Goal: Task Accomplishment & Management: Complete application form

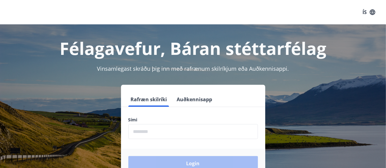
click at [155, 129] on input "phone" at bounding box center [192, 131] width 129 height 15
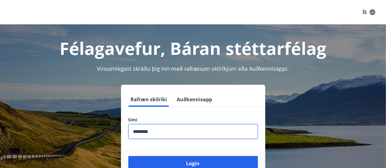
type input "********"
click at [128, 156] on button "Login" at bounding box center [192, 163] width 129 height 15
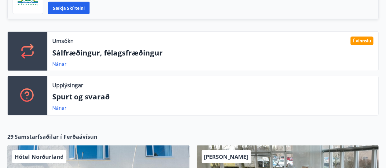
scroll to position [180, 0]
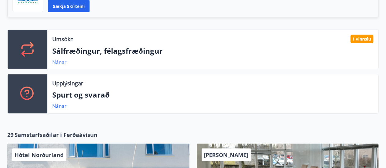
click at [64, 62] on link "Nánar" at bounding box center [59, 62] width 14 height 7
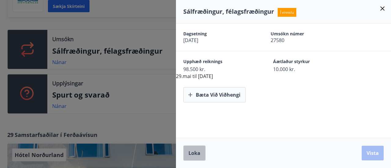
click at [192, 149] on button "Loka" at bounding box center [194, 153] width 22 height 15
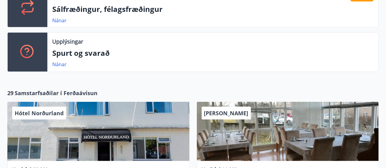
scroll to position [227, 0]
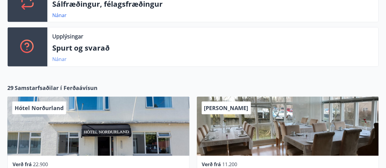
click at [56, 59] on link "Nánar" at bounding box center [59, 59] width 14 height 7
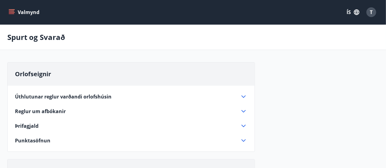
click at [125, 140] on div "Punktasöfnun" at bounding box center [127, 140] width 225 height 7
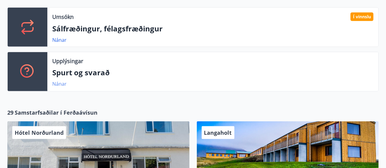
click at [61, 83] on link "Nánar" at bounding box center [59, 84] width 14 height 7
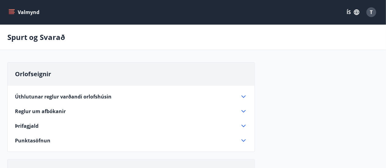
click at [23, 10] on button "Valmynd" at bounding box center [24, 12] width 35 height 11
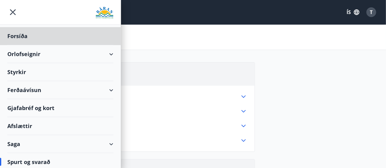
click at [23, 74] on div "Styrkir" at bounding box center [60, 72] width 106 height 18
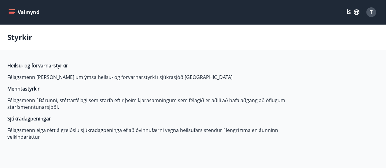
type input "***"
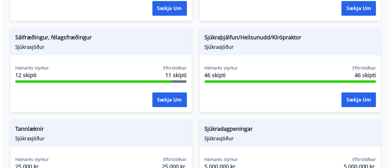
scroll to position [630, 0]
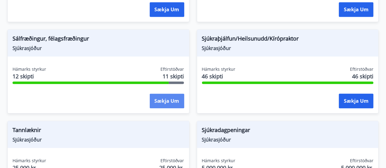
click at [166, 106] on button "Sækja um" at bounding box center [167, 101] width 35 height 15
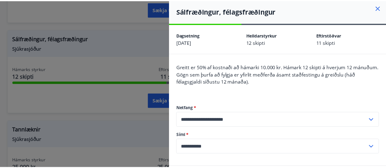
scroll to position [0, 0]
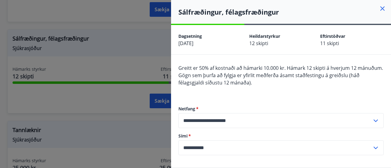
click at [379, 9] on icon at bounding box center [382, 8] width 7 height 7
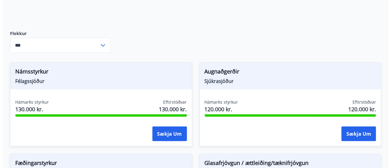
scroll to position [154, 0]
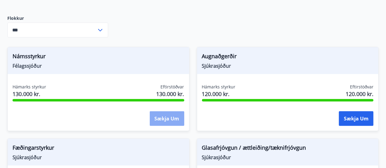
click at [173, 121] on button "Sækja um" at bounding box center [167, 118] width 35 height 15
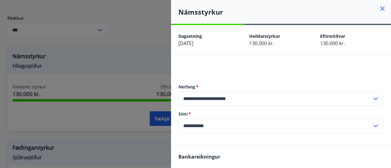
click at [373, 7] on div "Námsstyrkur" at bounding box center [281, 12] width 220 height 24
click at [379, 8] on icon at bounding box center [382, 8] width 7 height 7
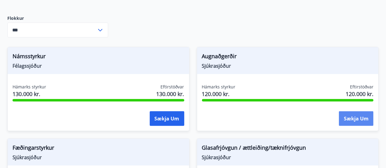
click at [349, 119] on button "Sækja um" at bounding box center [356, 118] width 35 height 15
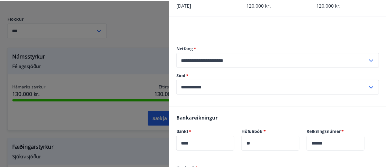
scroll to position [0, 0]
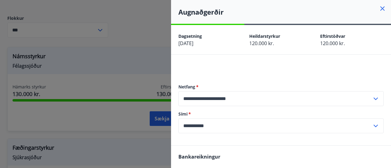
click at [380, 8] on icon at bounding box center [382, 8] width 4 height 4
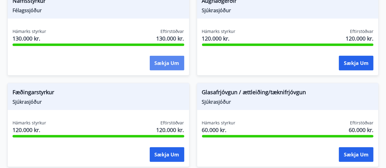
scroll to position [211, 0]
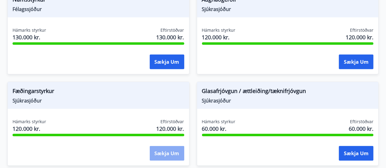
click at [171, 152] on button "Sækja um" at bounding box center [167, 153] width 35 height 15
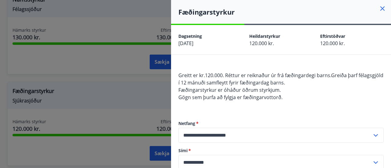
click at [379, 10] on icon at bounding box center [382, 8] width 7 height 7
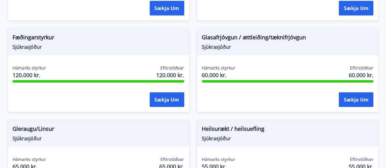
scroll to position [266, 0]
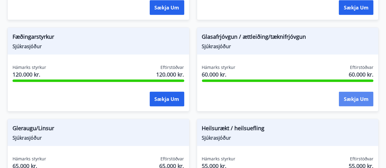
click at [343, 99] on button "Sækja um" at bounding box center [356, 99] width 35 height 15
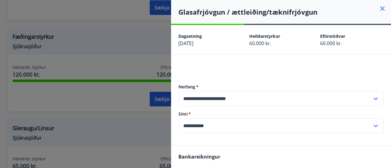
click at [379, 9] on icon at bounding box center [382, 8] width 7 height 7
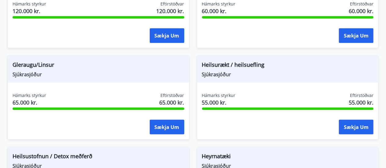
scroll to position [333, 0]
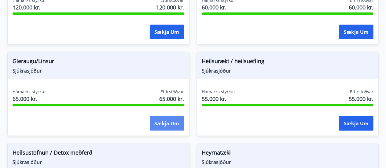
click at [170, 121] on button "Sækja um" at bounding box center [167, 123] width 35 height 15
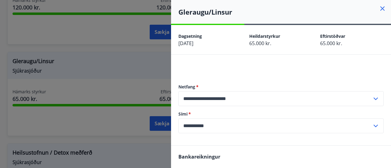
click at [380, 10] on icon at bounding box center [382, 8] width 7 height 7
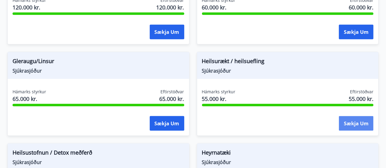
click at [352, 117] on button "Sækja um" at bounding box center [356, 123] width 35 height 15
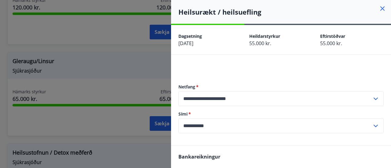
click at [379, 9] on icon at bounding box center [382, 8] width 7 height 7
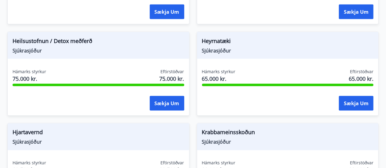
scroll to position [446, 0]
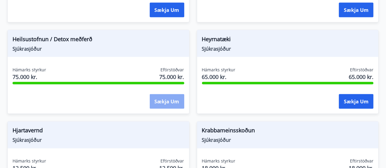
click at [167, 101] on button "Sækja um" at bounding box center [167, 101] width 35 height 15
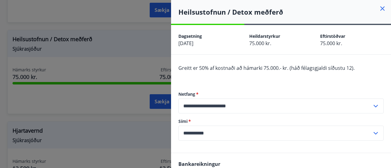
click at [380, 7] on icon at bounding box center [382, 8] width 4 height 4
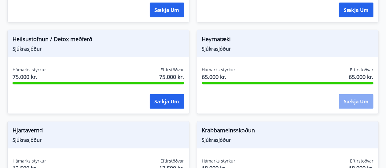
click at [355, 95] on button "Sækja um" at bounding box center [356, 101] width 35 height 15
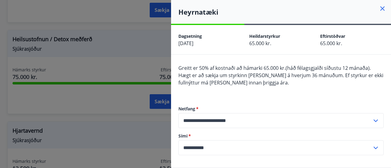
click at [378, 5] on div "Heyrnatæki" at bounding box center [281, 12] width 220 height 24
click at [380, 8] on icon at bounding box center [382, 8] width 7 height 7
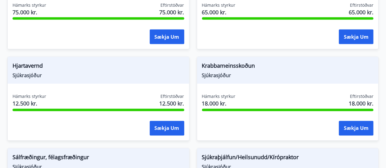
scroll to position [519, 0]
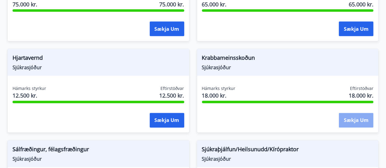
click at [363, 122] on button "Sækja um" at bounding box center [356, 120] width 35 height 15
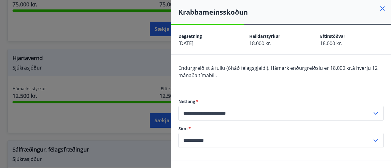
click at [380, 8] on icon at bounding box center [382, 8] width 4 height 4
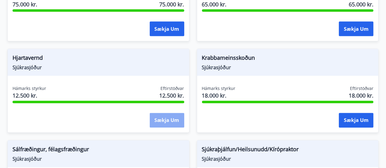
click at [170, 119] on button "Sækja um" at bounding box center [167, 120] width 35 height 15
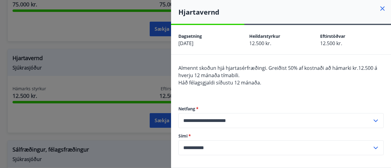
click at [379, 11] on icon at bounding box center [382, 8] width 7 height 7
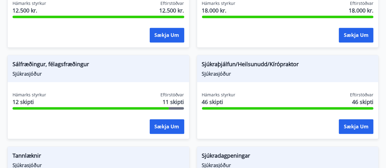
scroll to position [605, 0]
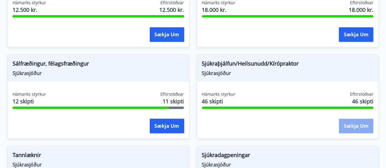
click at [349, 122] on button "Sækja um" at bounding box center [356, 126] width 35 height 15
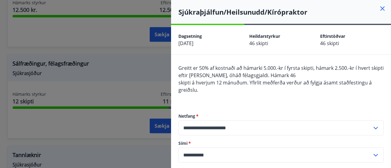
click at [380, 9] on icon at bounding box center [382, 8] width 4 height 4
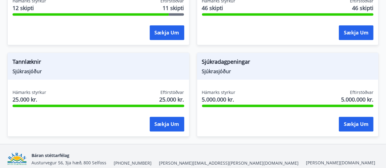
scroll to position [699, 0]
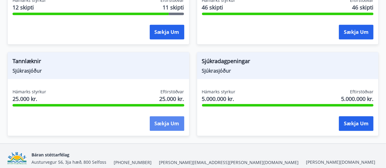
click at [173, 127] on button "Sækja um" at bounding box center [167, 123] width 35 height 15
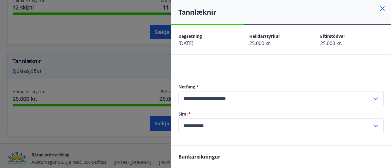
click at [382, 6] on div "Tannlæknir" at bounding box center [281, 12] width 220 height 24
click at [381, 7] on h4 "Tannlæknir" at bounding box center [284, 11] width 213 height 9
click at [379, 8] on icon at bounding box center [382, 8] width 7 height 7
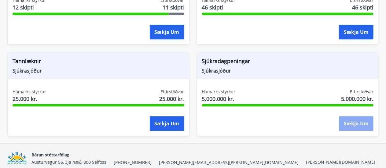
click at [361, 122] on button "Sækja um" at bounding box center [356, 123] width 35 height 15
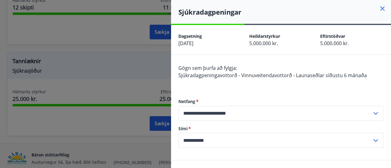
click at [380, 10] on icon at bounding box center [382, 8] width 4 height 4
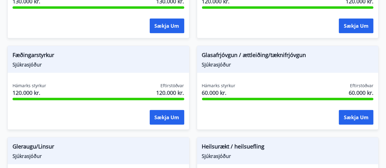
scroll to position [0, 0]
